Goal: Information Seeking & Learning: Learn about a topic

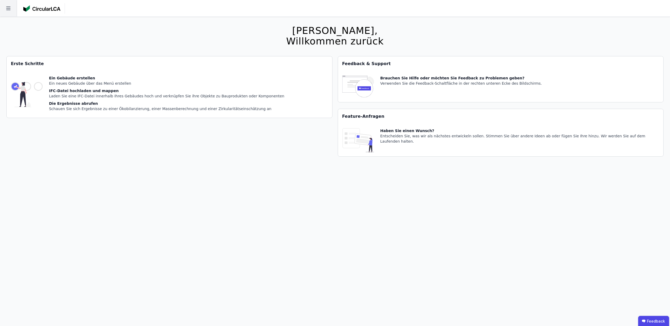
click at [7, 8] on icon at bounding box center [8, 9] width 4 height 4
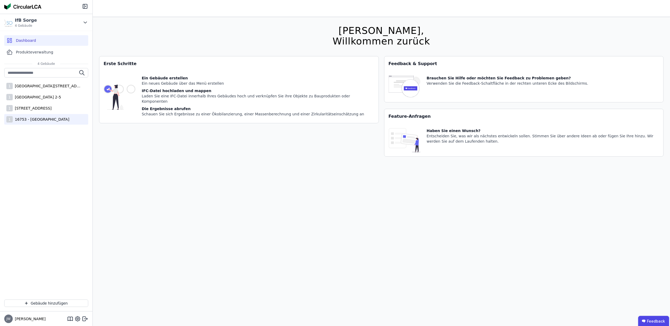
click at [36, 119] on div "16753 - [GEOGRAPHIC_DATA]" at bounding box center [41, 119] width 57 height 5
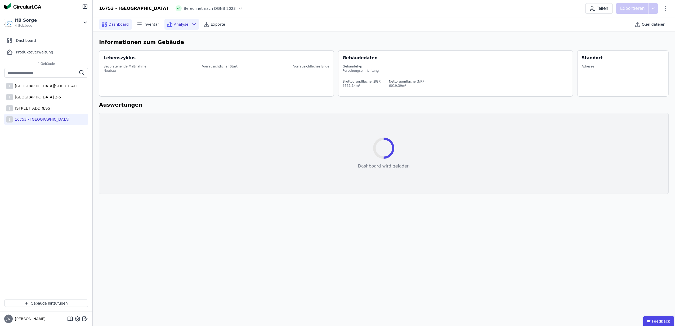
click at [175, 25] on span "Analyse" at bounding box center [181, 24] width 15 height 5
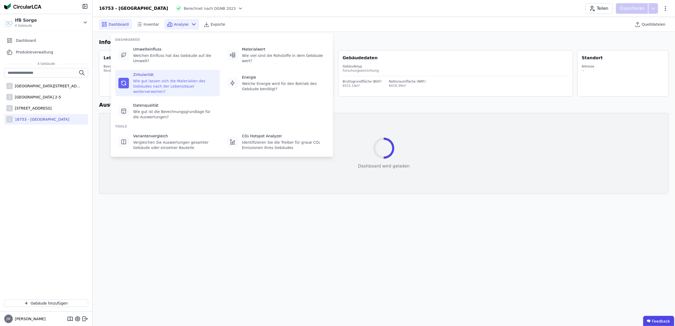
click at [129, 70] on div "Zirkularität Wie gut lassen sich die Materialien des Gebäudes nach der Lebensda…" at bounding box center [167, 83] width 105 height 26
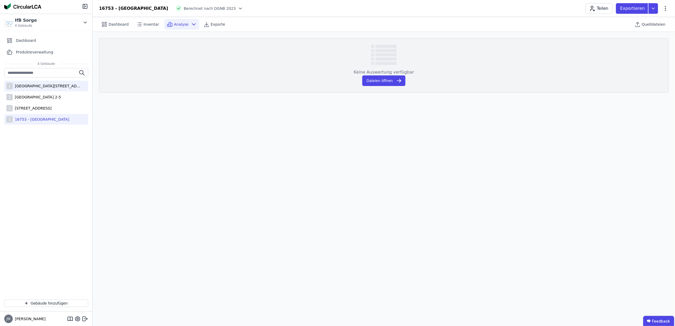
click at [26, 87] on div "[GEOGRAPHIC_DATA][STREET_ADDRESS]" at bounding box center [47, 85] width 69 height 5
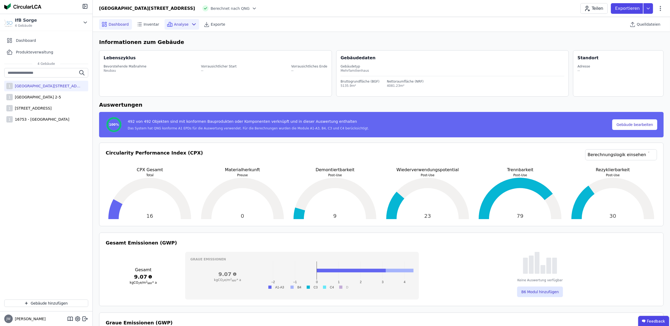
click at [175, 27] on div "Analyse" at bounding box center [182, 24] width 35 height 11
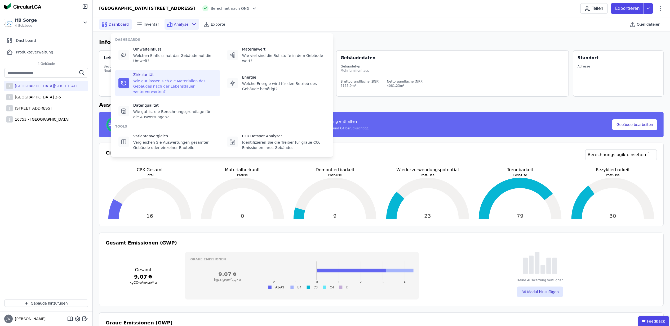
click at [124, 80] on icon at bounding box center [124, 83] width 6 height 6
